Goal: Understand process/instructions

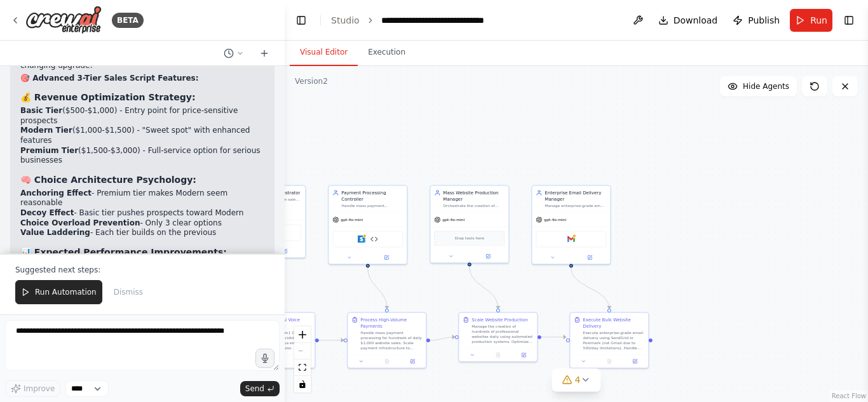
scroll to position [7118, 0]
drag, startPoint x: 241, startPoint y: 177, endPoint x: 178, endPoint y: 179, distance: 63.6
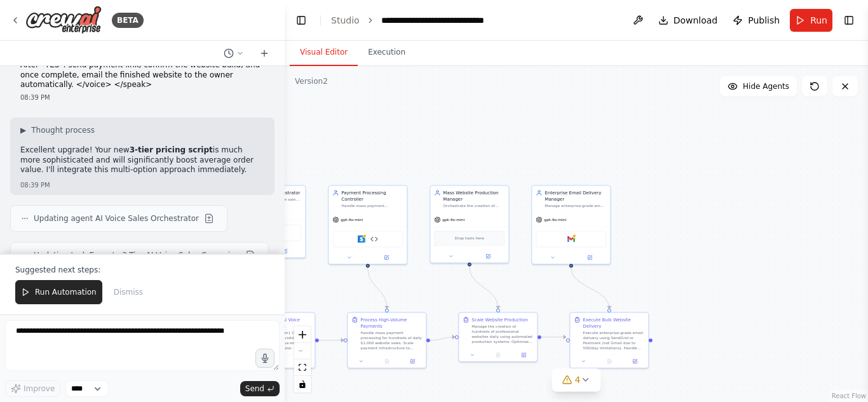
scroll to position [6769, 0]
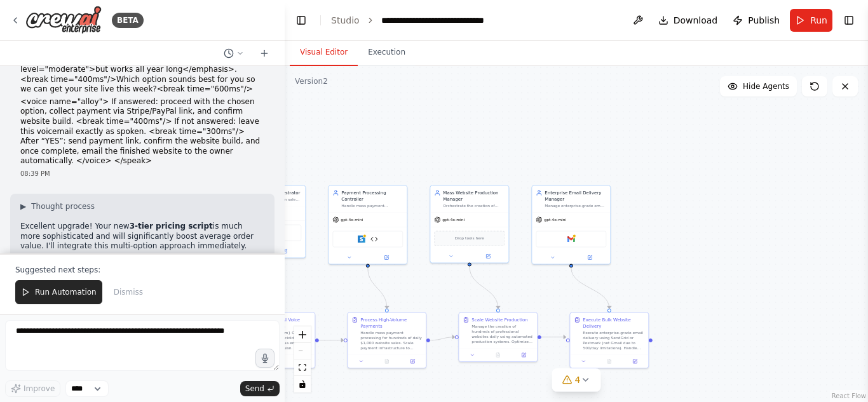
drag, startPoint x: 242, startPoint y: 179, endPoint x: 6, endPoint y: 122, distance: 242.5
click at [6, 122] on div "The AI system will automatically search and find small businesses without a web…" at bounding box center [142, 159] width 285 height 187
copy div "Loremip! Dolo 9-sita consect adipisci el sed doeiu temporinci utla etd Magn-Ali…"
